Goal: Information Seeking & Learning: Learn about a topic

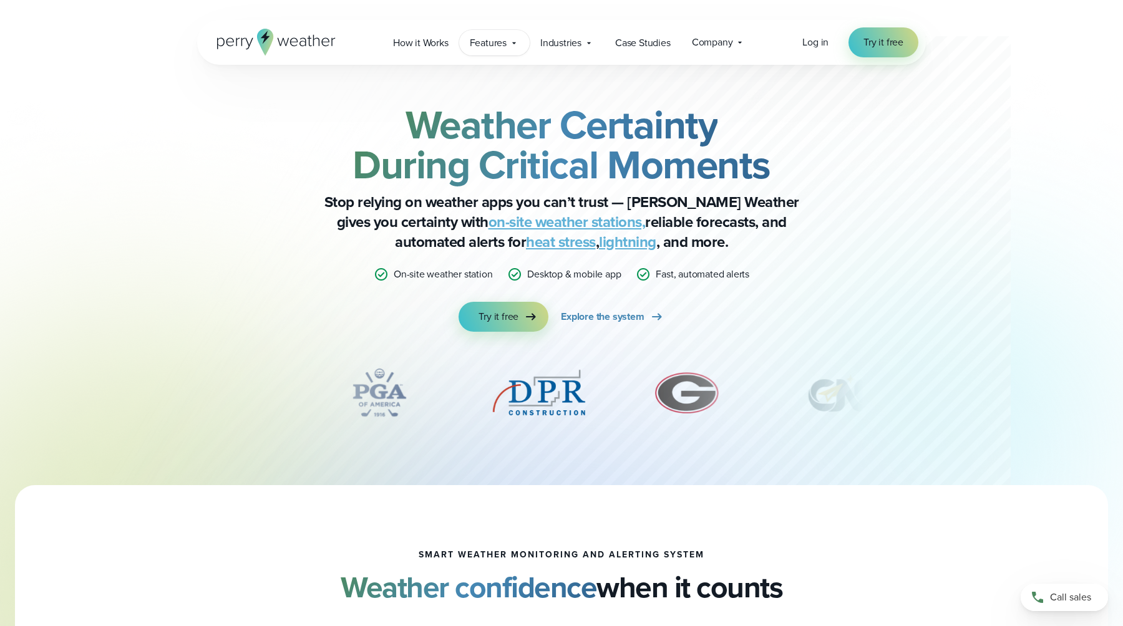
click at [485, 42] on span "Features" at bounding box center [488, 43] width 37 height 15
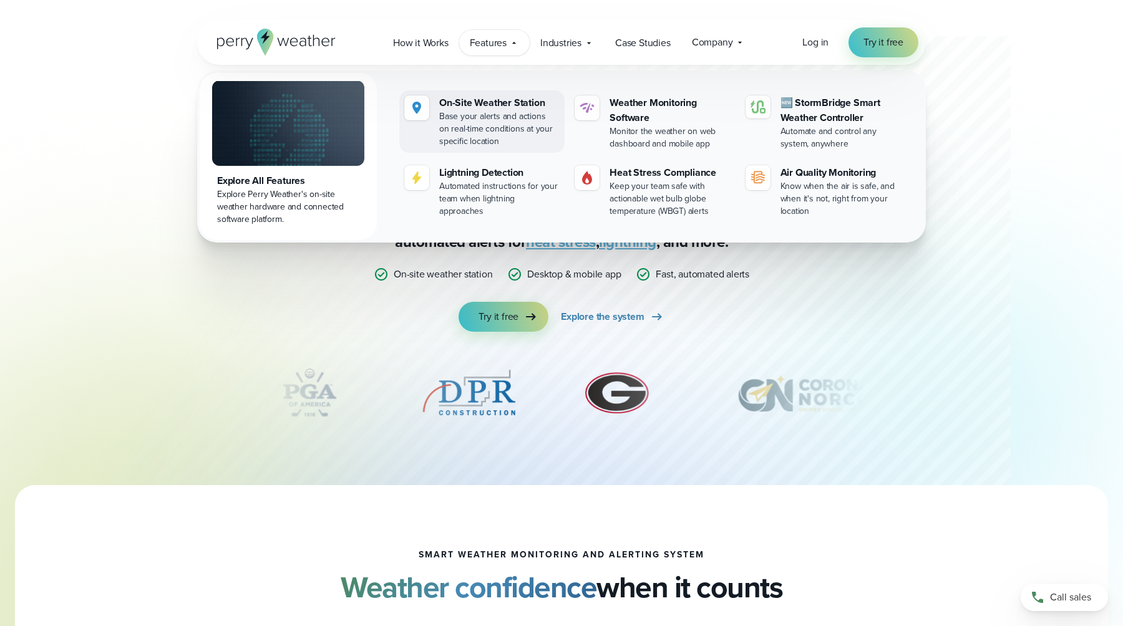
click at [483, 111] on div "Base your alerts and actions on real-time conditions at your specific location" at bounding box center [499, 128] width 120 height 37
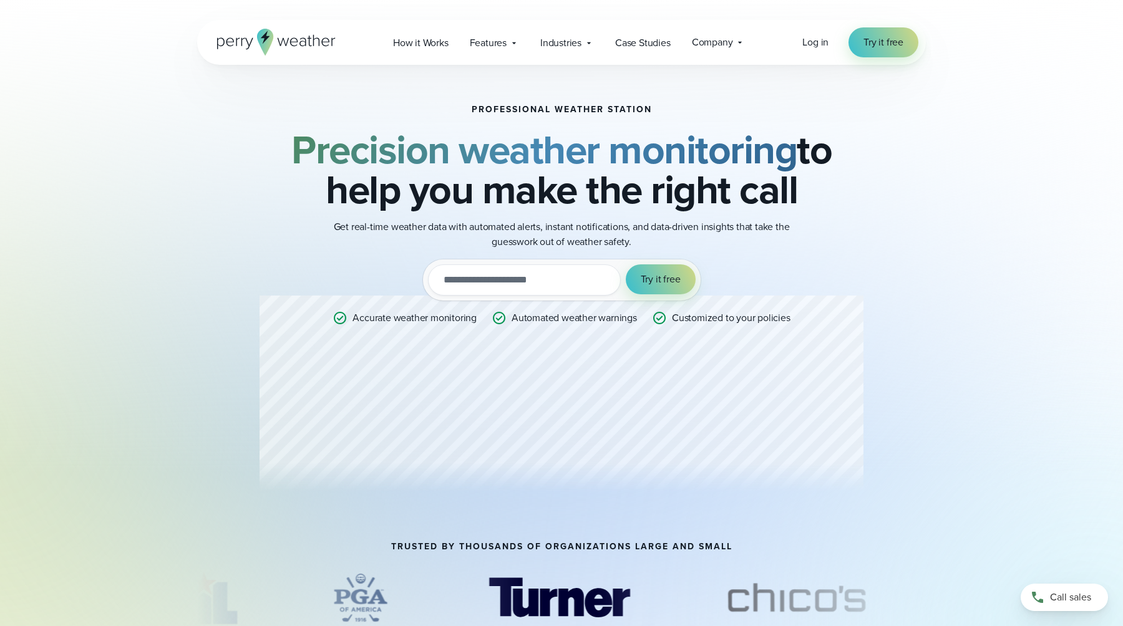
click at [298, 41] on icon at bounding box center [276, 42] width 119 height 27
